Goal: Task Accomplishment & Management: Manage account settings

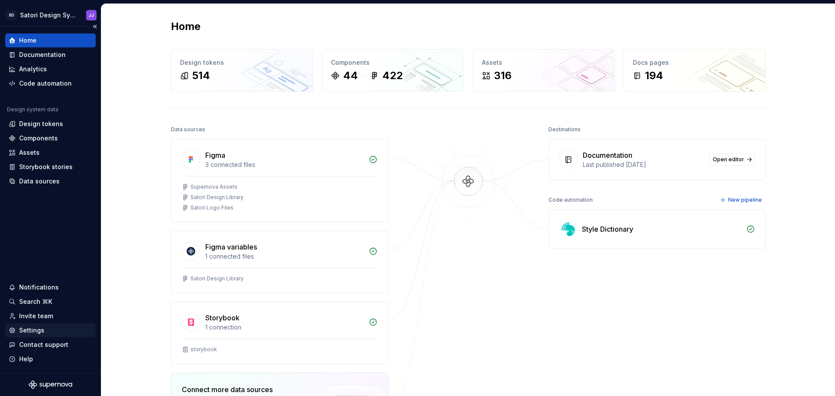
click at [38, 328] on div "Settings" at bounding box center [31, 330] width 25 height 9
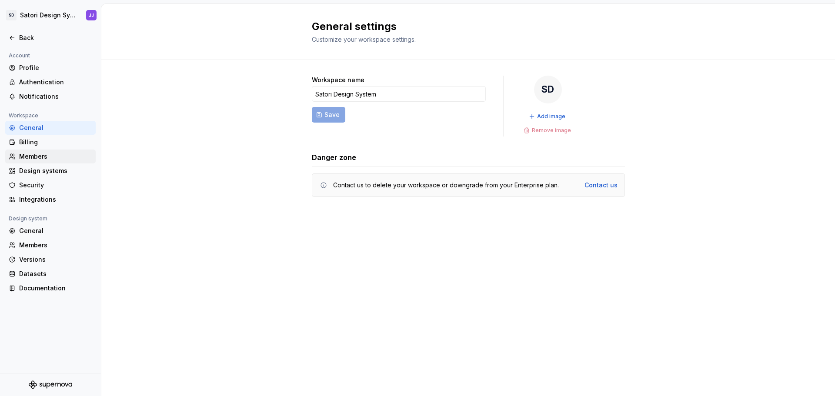
click at [38, 156] on div "Members" at bounding box center [55, 156] width 73 height 9
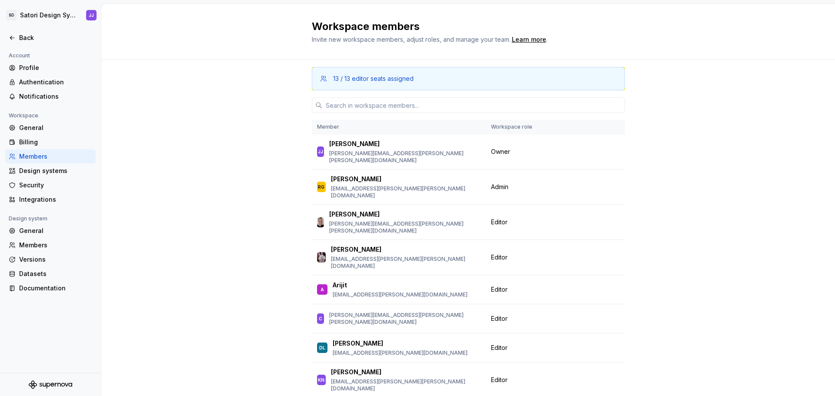
click at [379, 81] on div "13 / 13 editor seats assigned" at bounding box center [373, 78] width 80 height 9
click at [387, 107] on input "text" at bounding box center [473, 105] width 303 height 16
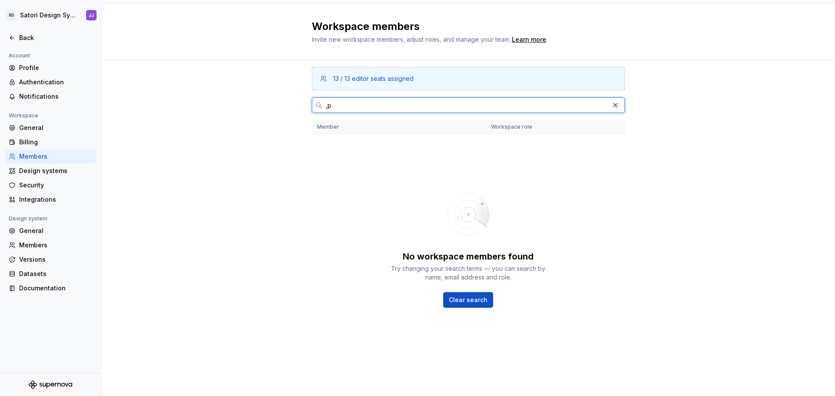
type input ","
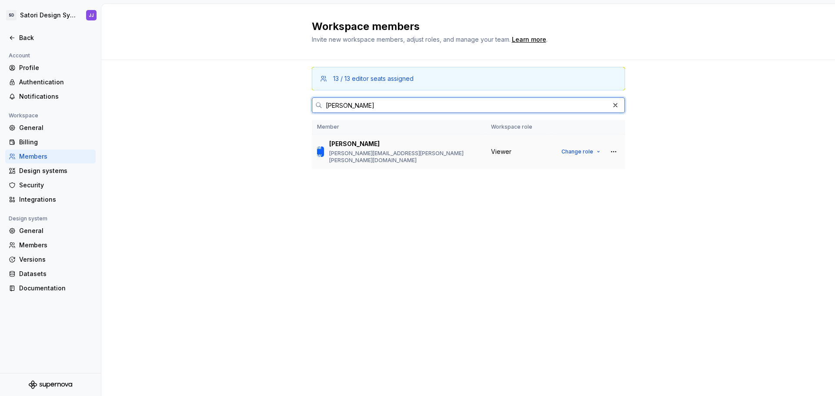
type input "[PERSON_NAME]"
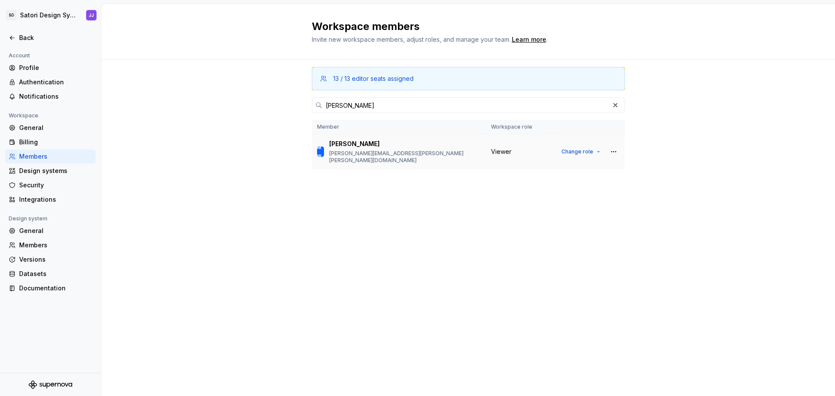
click at [417, 155] on div "MW [PERSON_NAME] [PERSON_NAME][EMAIL_ADDRESS][PERSON_NAME][PERSON_NAME][DOMAIN_…" at bounding box center [399, 152] width 164 height 24
click at [591, 150] on span "Change role" at bounding box center [578, 151] width 32 height 7
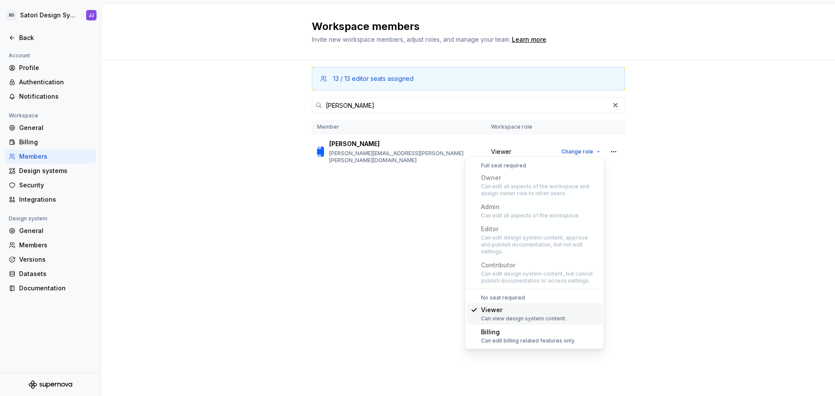
click at [525, 193] on div "Can edit all aspects of the workspace and assign owner role to other users." at bounding box center [539, 190] width 117 height 14
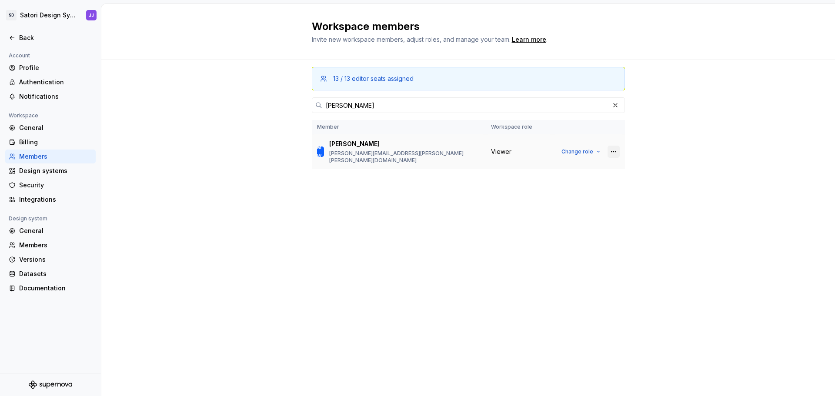
click at [616, 150] on button "button" at bounding box center [614, 152] width 12 height 12
click at [581, 151] on span "Change role" at bounding box center [578, 151] width 32 height 7
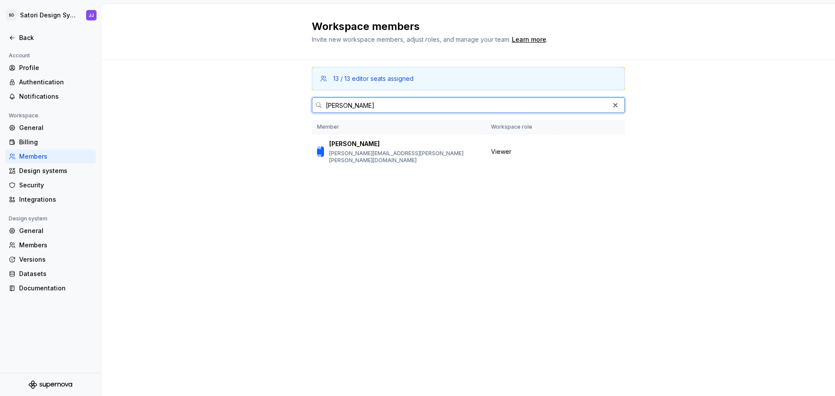
click at [398, 98] on input "[PERSON_NAME]" at bounding box center [465, 105] width 287 height 16
drag, startPoint x: 363, startPoint y: 104, endPoint x: 304, endPoint y: 104, distance: 58.7
click at [304, 104] on div "13 / 13 editor seats assigned [PERSON_NAME] Member Workspace role MW [PERSON_NA…" at bounding box center [468, 228] width 734 height 336
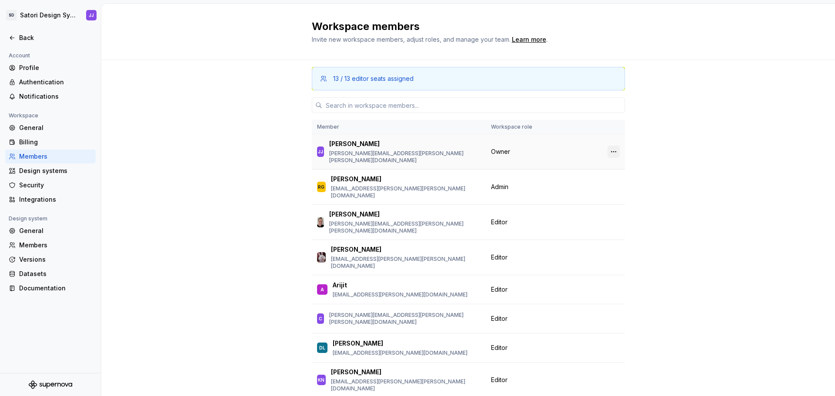
click at [608, 151] on button "button" at bounding box center [614, 152] width 12 height 12
click at [552, 161] on span "Transfer ownership" at bounding box center [553, 166] width 109 height 14
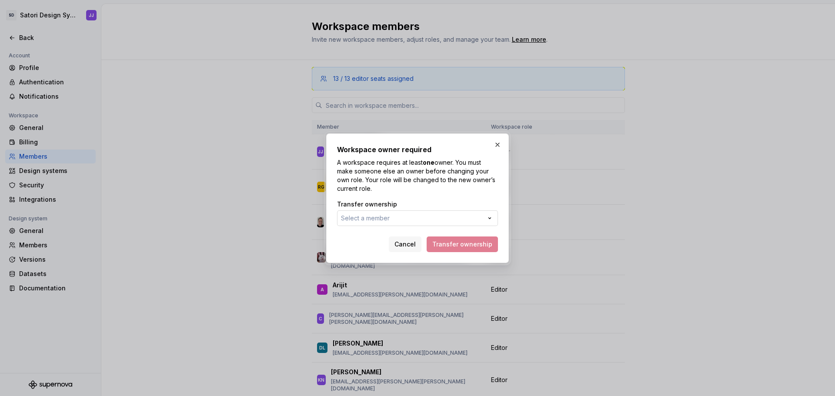
click at [389, 213] on button "Select a member" at bounding box center [417, 219] width 161 height 16
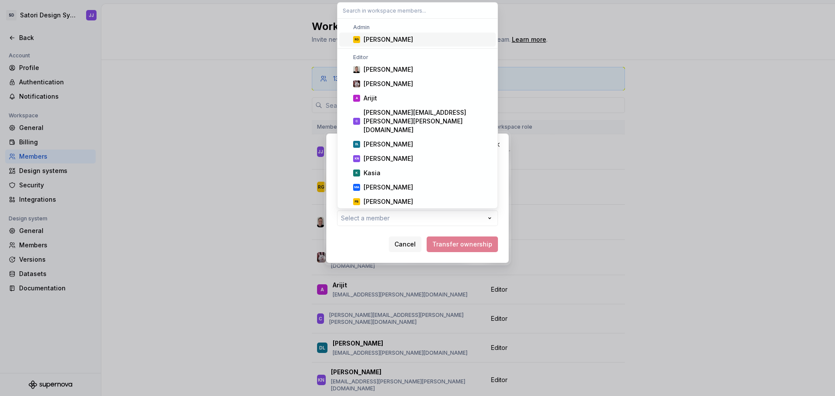
click at [399, 11] on input "text" at bounding box center [418, 11] width 160 height 16
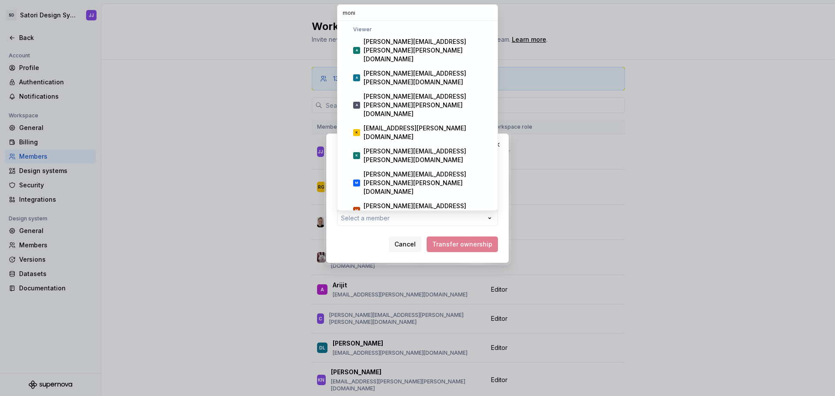
type input "moni"
click at [409, 248] on div "[PERSON_NAME]" at bounding box center [389, 252] width 50 height 9
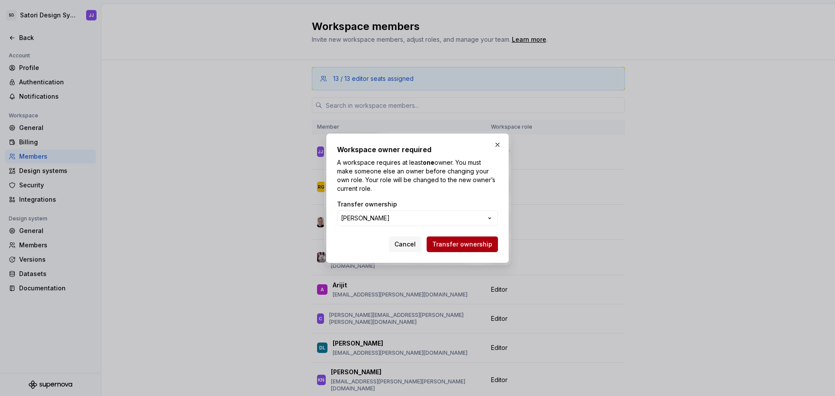
click at [466, 246] on span "Transfer ownership" at bounding box center [462, 244] width 60 height 9
